Goal: Task Accomplishment & Management: Manage account settings

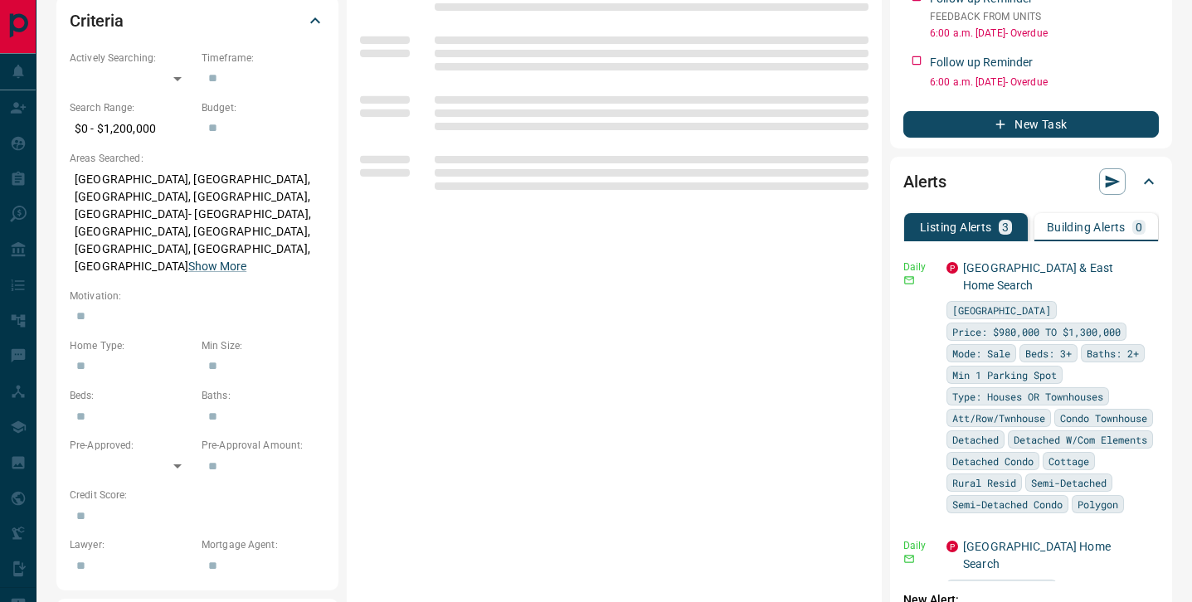
scroll to position [601, 0]
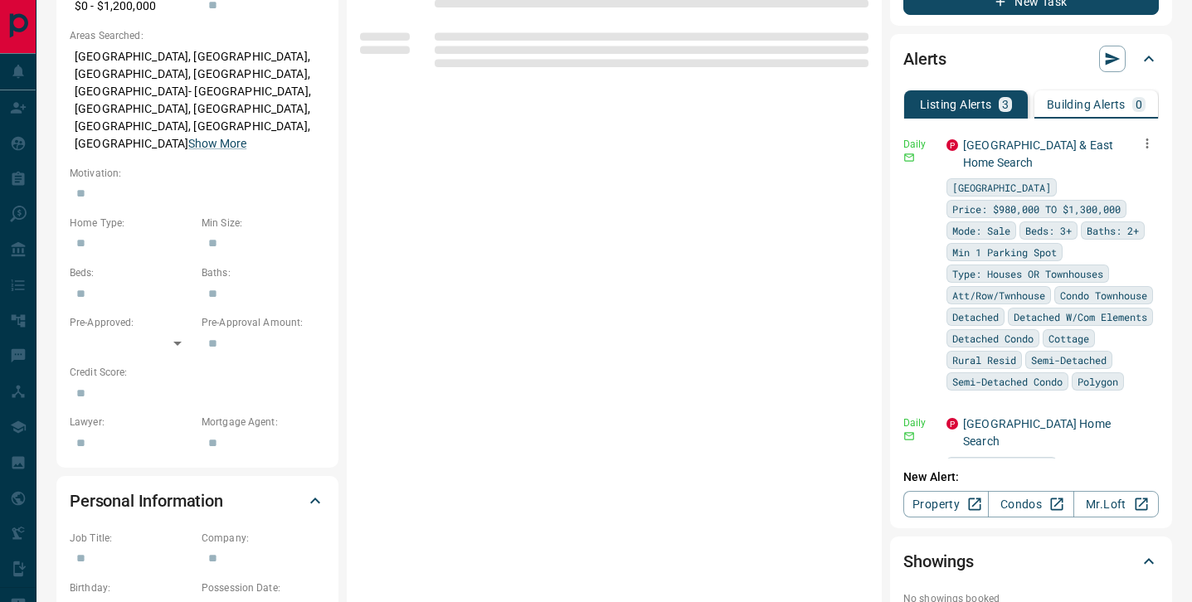
click at [1143, 148] on icon "button" at bounding box center [1147, 143] width 15 height 15
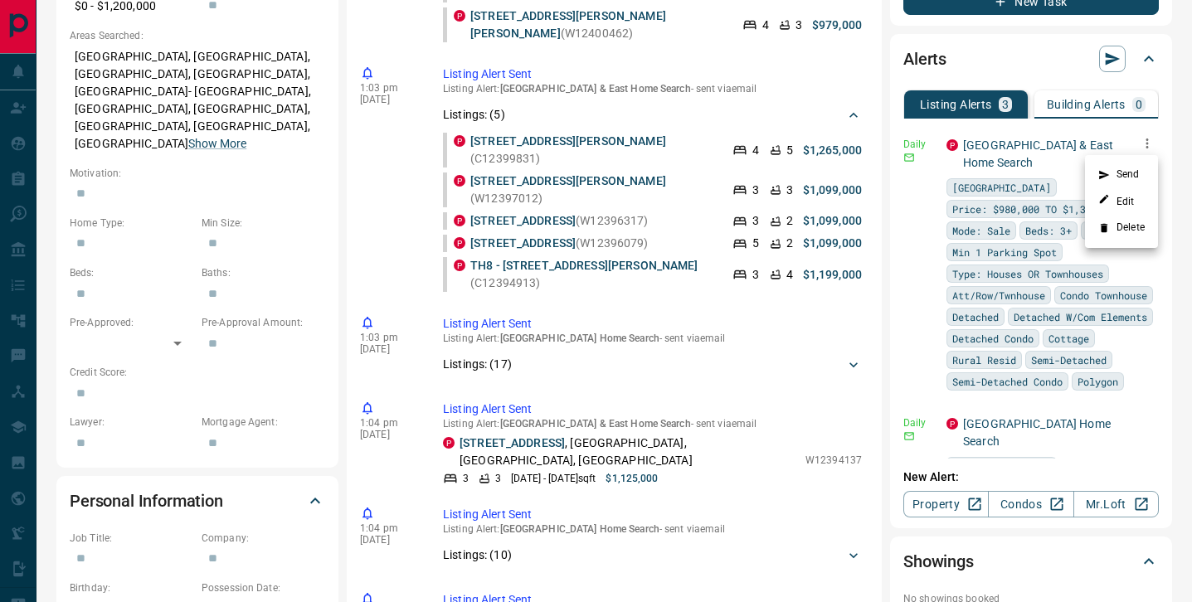
click at [1130, 225] on li "Delete" at bounding box center [1121, 228] width 73 height 27
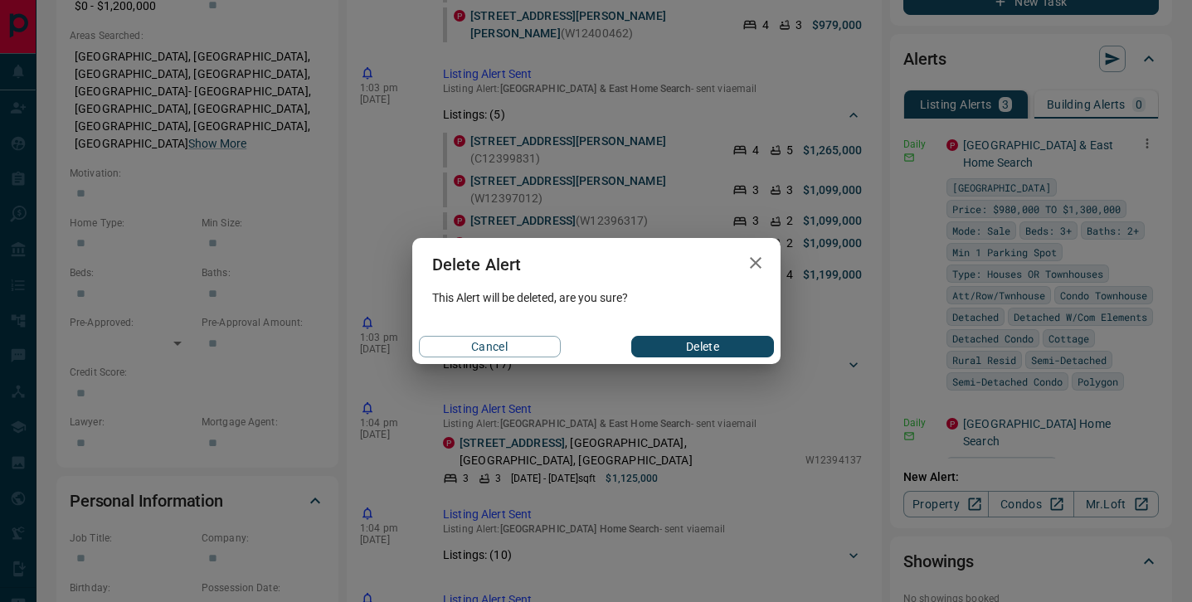
click at [678, 349] on button "Delete" at bounding box center [702, 347] width 142 height 22
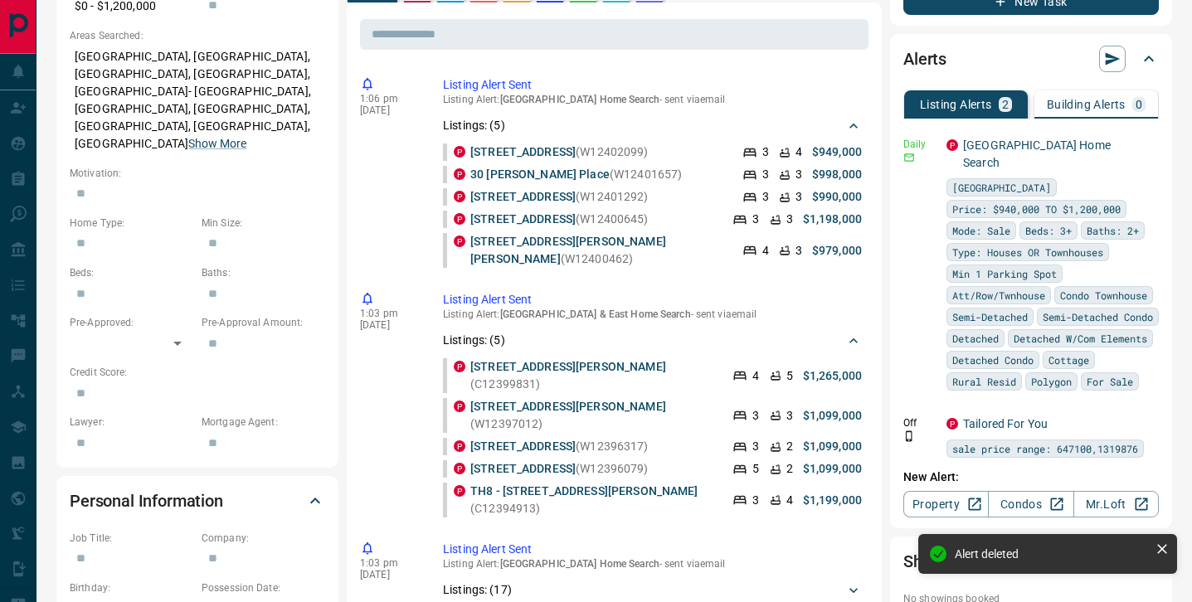
click at [1147, 143] on div "P [GEOGRAPHIC_DATA] Home Search [GEOGRAPHIC_DATA] Price: $940,000 TO $1,200,000…" at bounding box center [1053, 264] width 212 height 254
click at [1143, 140] on icon "button" at bounding box center [1147, 143] width 15 height 15
click at [1128, 225] on li "Delete" at bounding box center [1121, 228] width 73 height 27
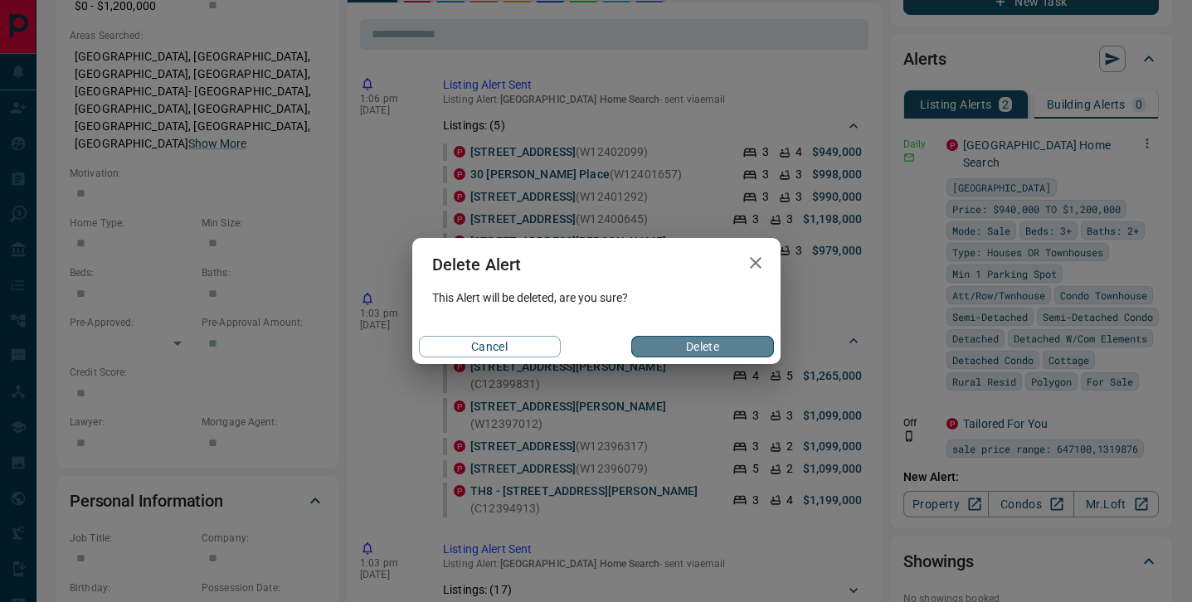
click at [713, 353] on button "Delete" at bounding box center [702, 347] width 142 height 22
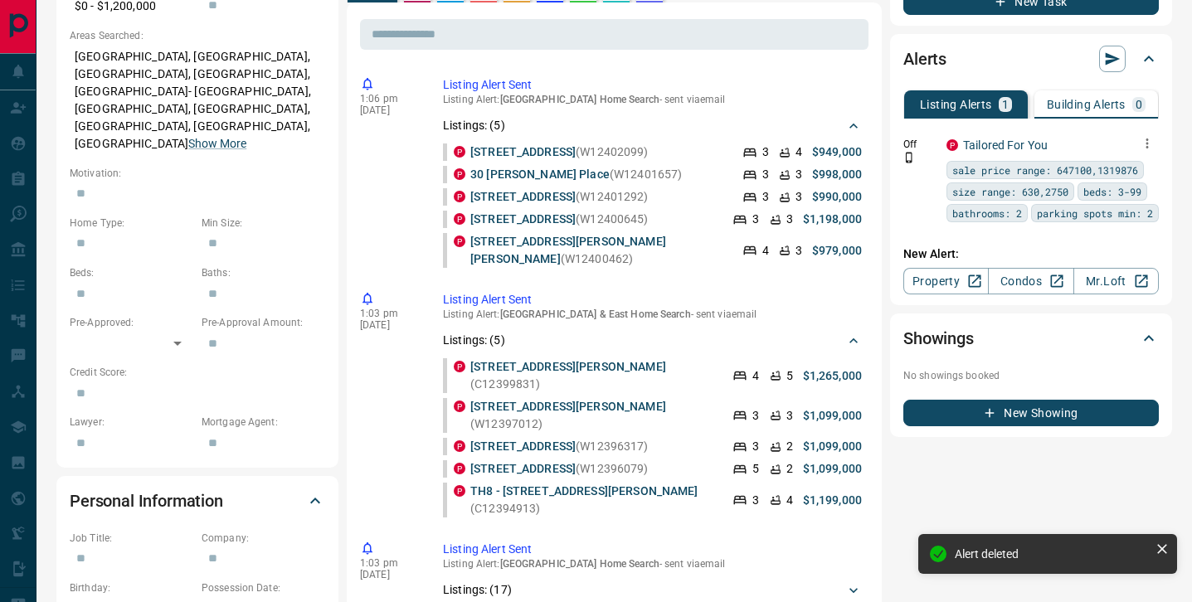
click at [1149, 152] on button "button" at bounding box center [1147, 143] width 23 height 23
click at [1122, 225] on li "Delete" at bounding box center [1121, 228] width 73 height 27
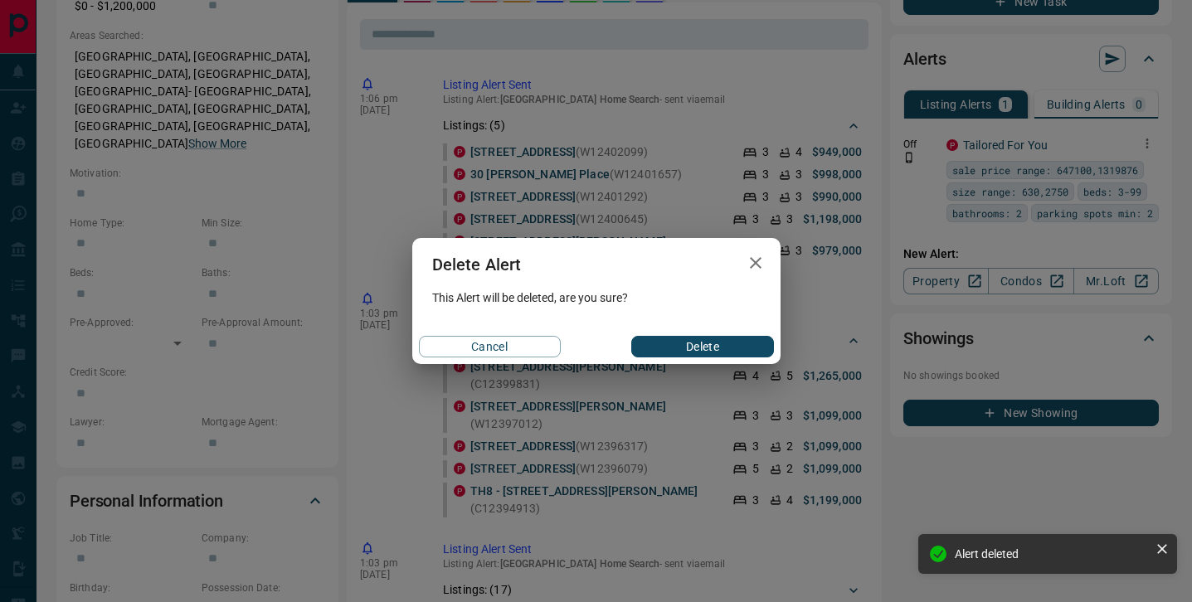
click at [719, 348] on button "Delete" at bounding box center [702, 347] width 142 height 22
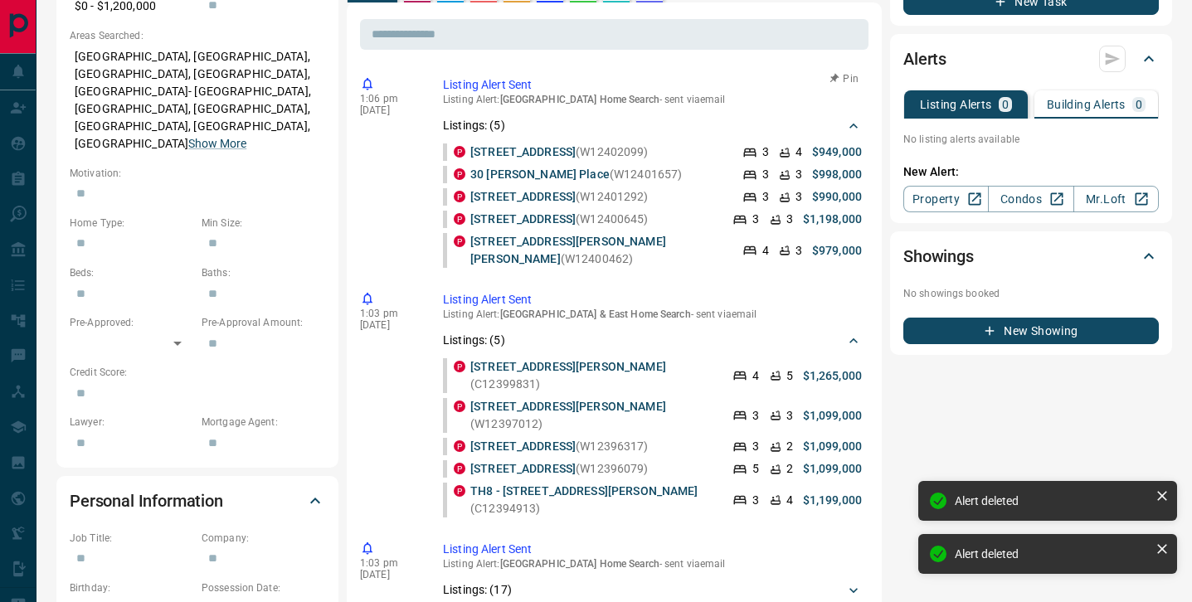
scroll to position [0, 0]
